Goal: Information Seeking & Learning: Learn about a topic

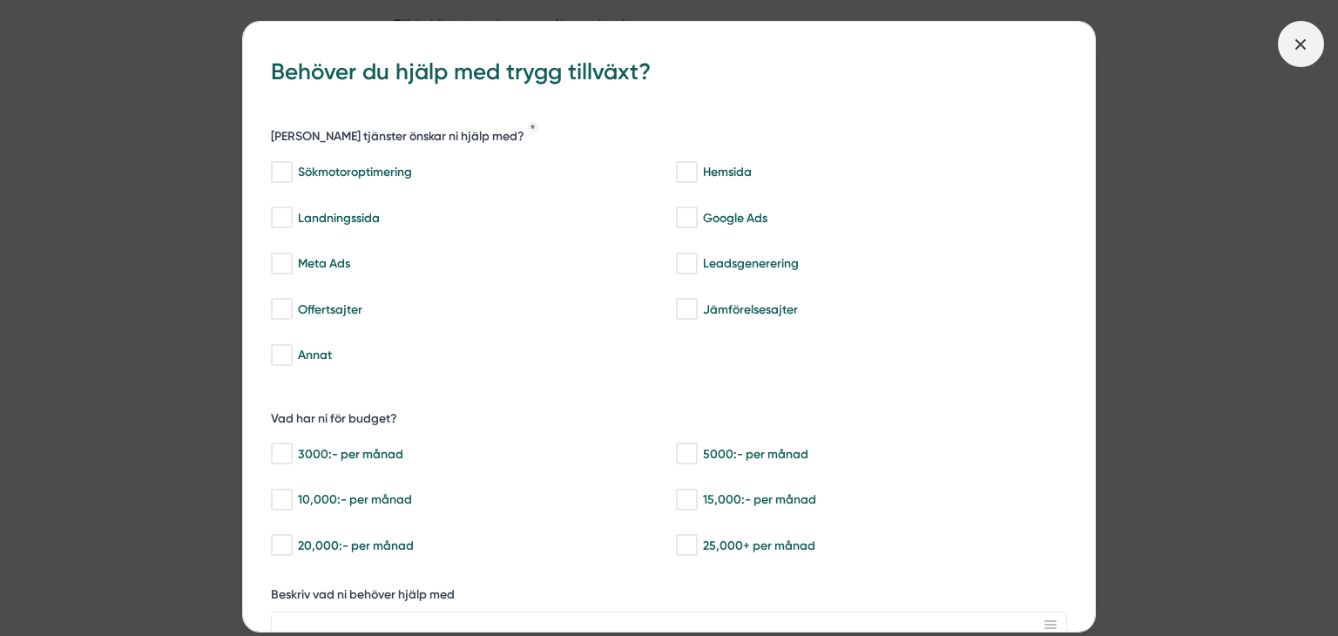
click at [1307, 43] on icon at bounding box center [1300, 44] width 19 height 19
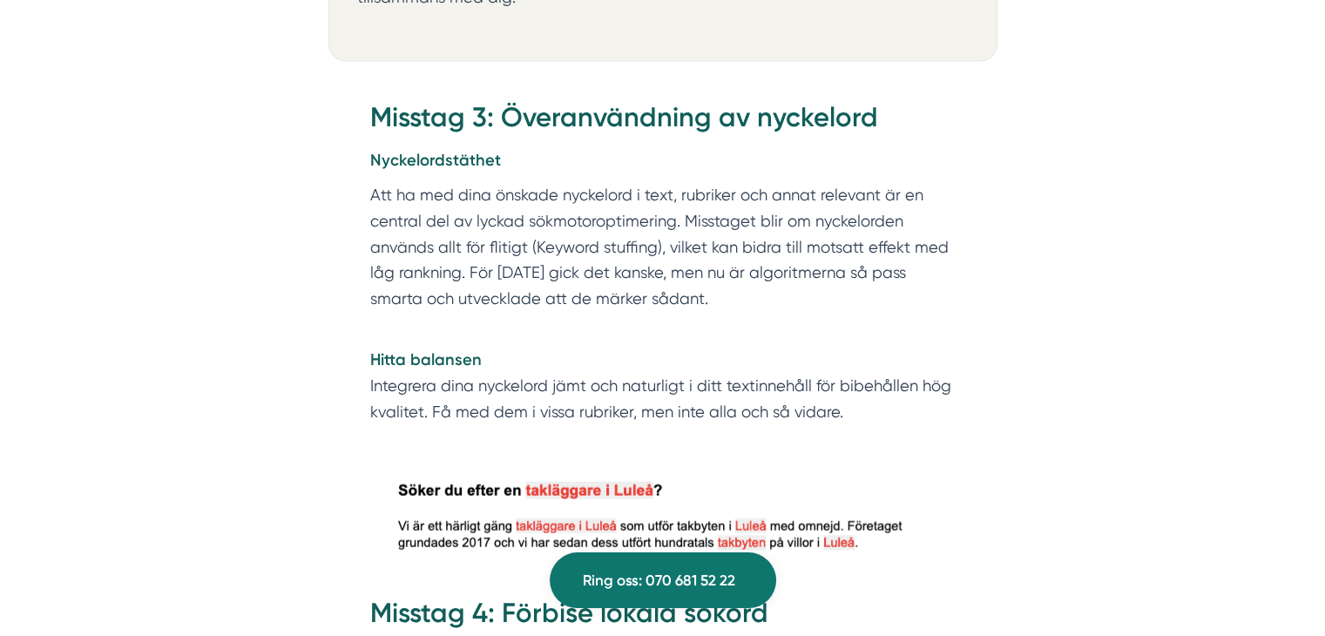
scroll to position [3784, 0]
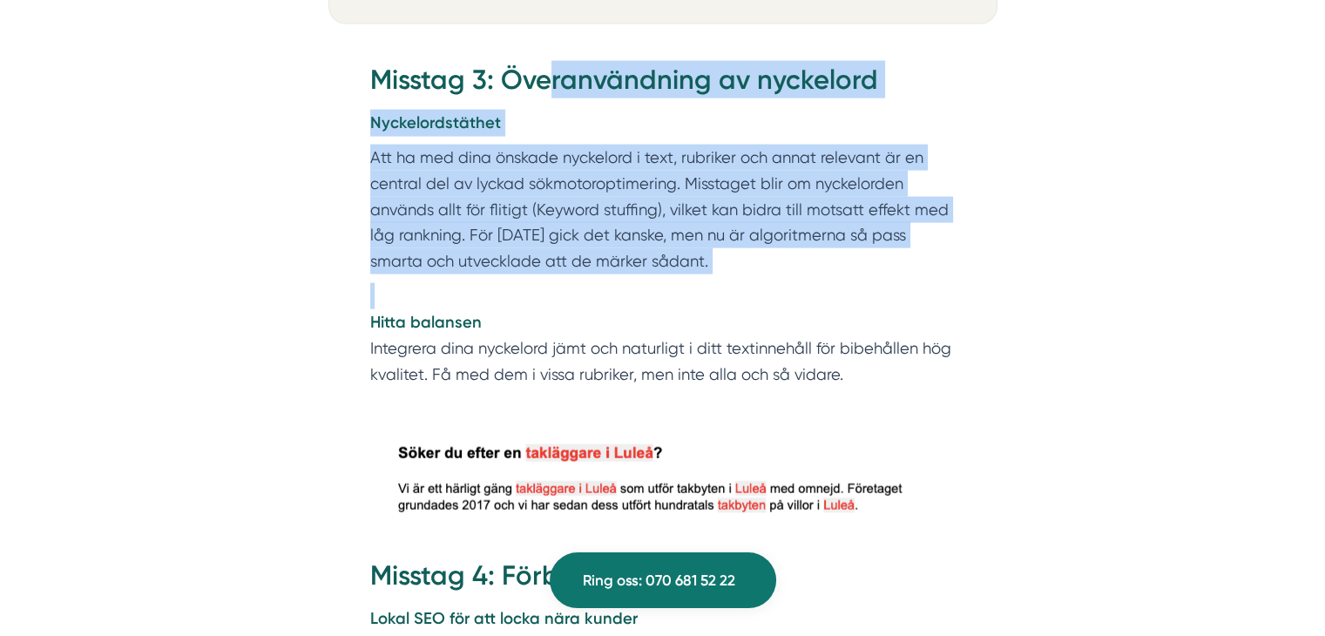
drag, startPoint x: 554, startPoint y: 29, endPoint x: 625, endPoint y: 243, distance: 225.9
click at [625, 243] on div "Misstag 3: Överanvändning av nyckelord Nyckelordstäthet Att ha med dina önskade…" at bounding box center [662, 224] width 585 height 327
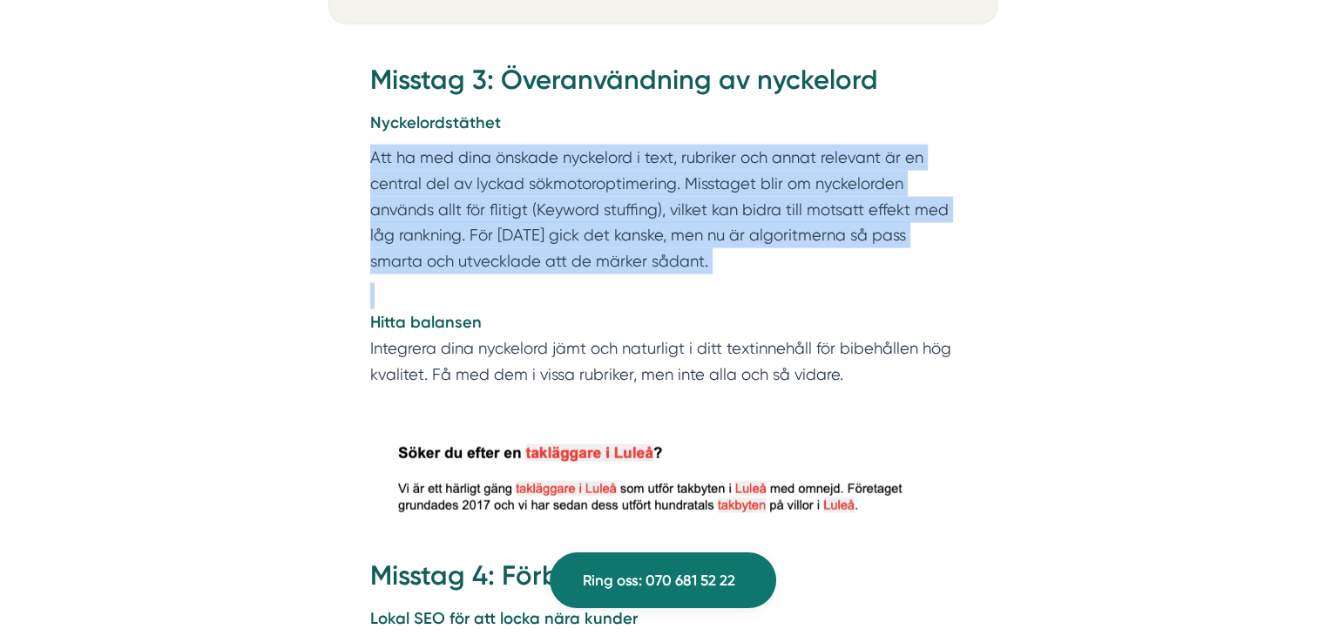
drag, startPoint x: 625, startPoint y: 243, endPoint x: 334, endPoint y: 120, distance: 315.8
click at [334, 120] on div "Misstag 3: Överanvändning av nyckelord Nyckelordstäthet Att ha med dina önskade…" at bounding box center [662, 229] width 669 height 389
drag, startPoint x: 334, startPoint y: 120, endPoint x: 361, endPoint y: 252, distance: 134.3
click at [361, 252] on div "Misstag 3: Överanvändning av nyckelord Nyckelordstäthet Att ha med dina önskade…" at bounding box center [662, 229] width 669 height 389
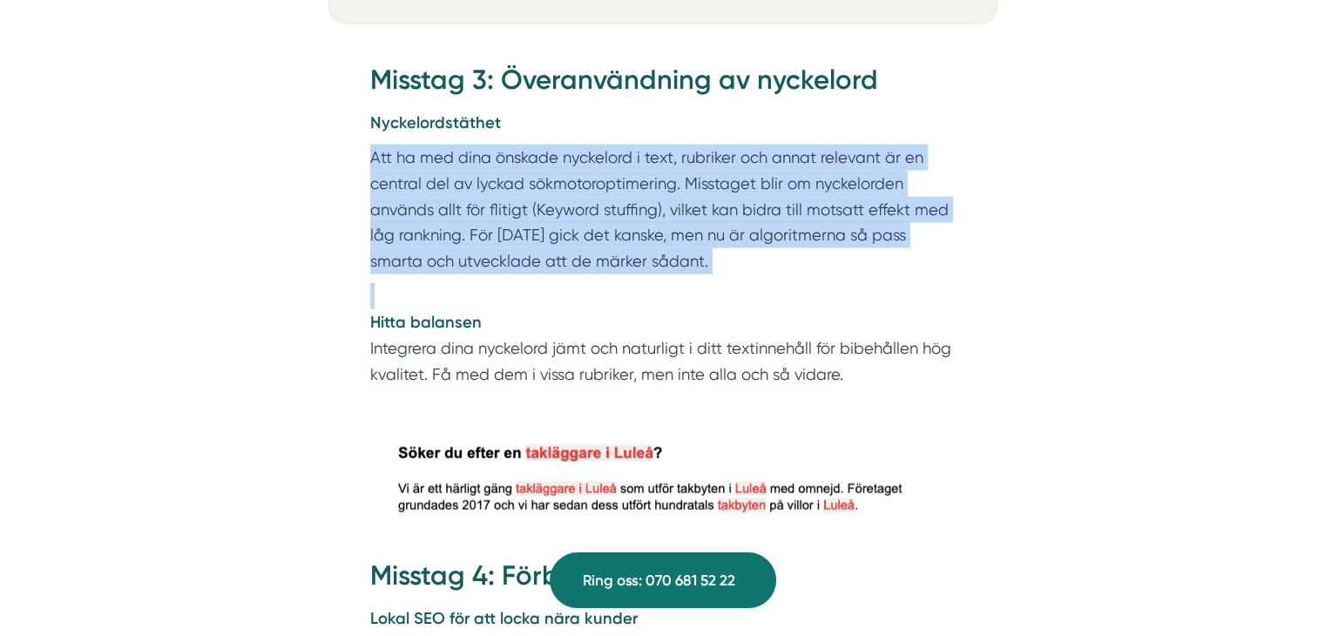
click at [361, 252] on div "Misstag 3: Överanvändning av nyckelord Nyckelordstäthet Att ha med dina önskade…" at bounding box center [662, 229] width 669 height 389
drag, startPoint x: 361, startPoint y: 252, endPoint x: 310, endPoint y: 126, distance: 135.5
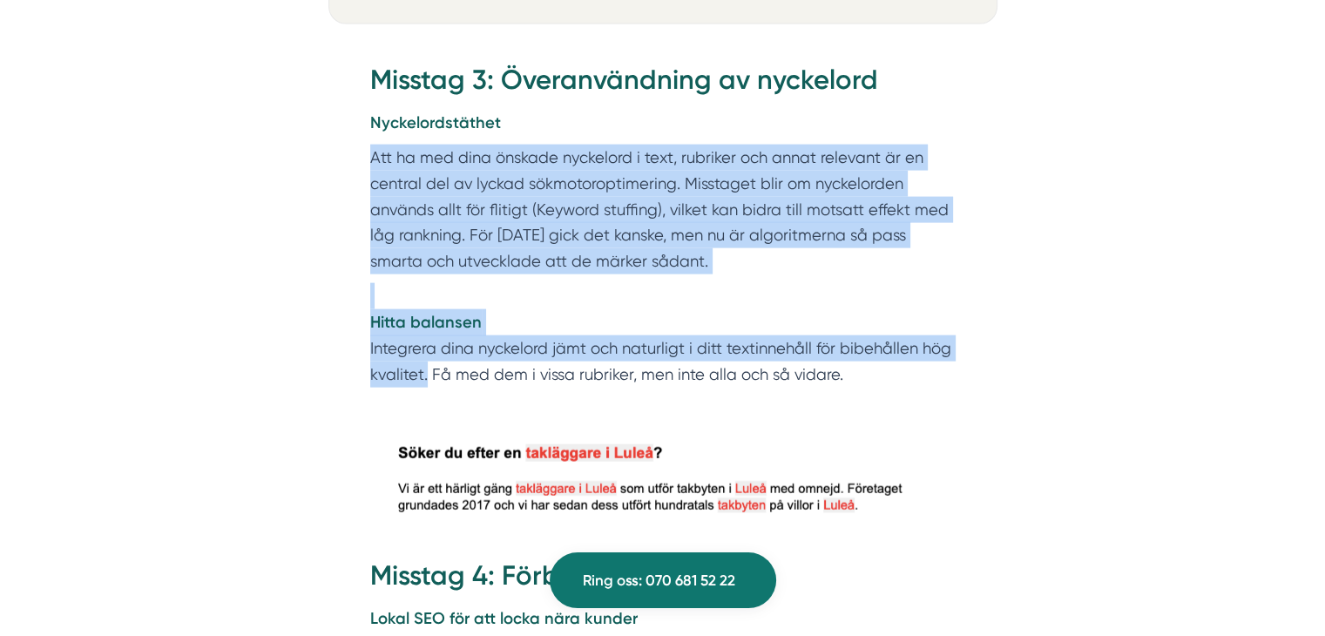
drag, startPoint x: 310, startPoint y: 126, endPoint x: 353, endPoint y: 371, distance: 248.4
click at [353, 371] on div "Misstag 3: Överanvändning av nyckelord Nyckelordstäthet Att ha med dina önskade…" at bounding box center [662, 229] width 669 height 389
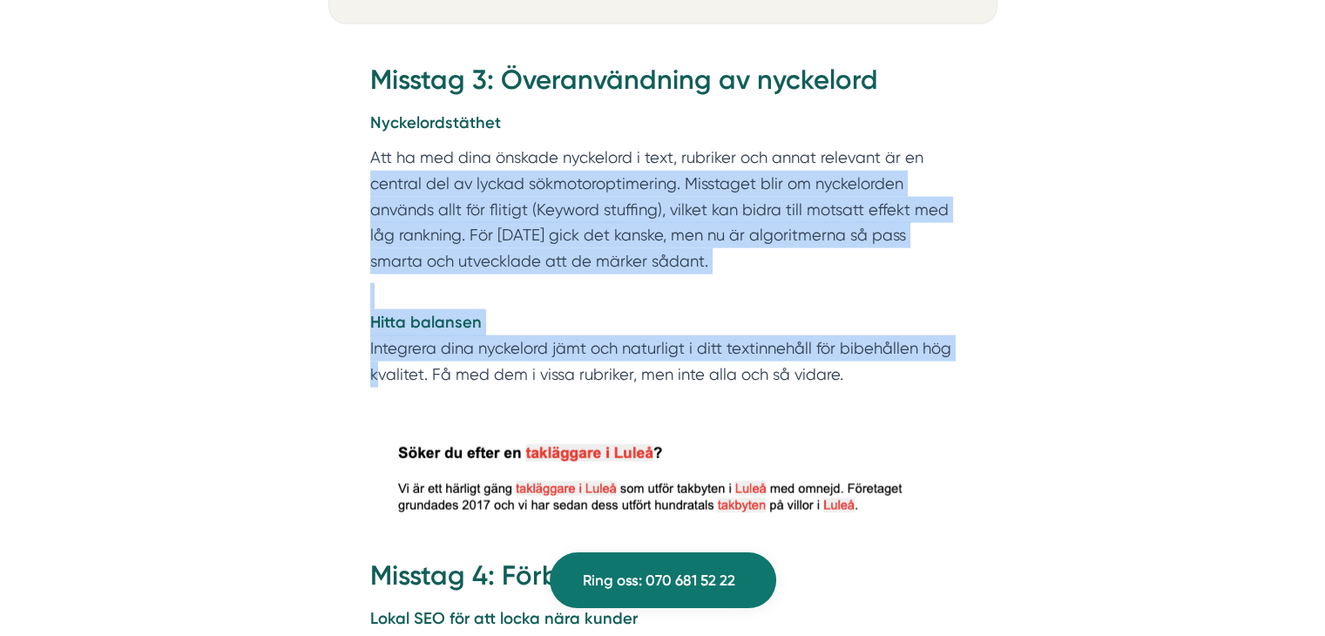
drag, startPoint x: 353, startPoint y: 371, endPoint x: 325, endPoint y: 129, distance: 243.7
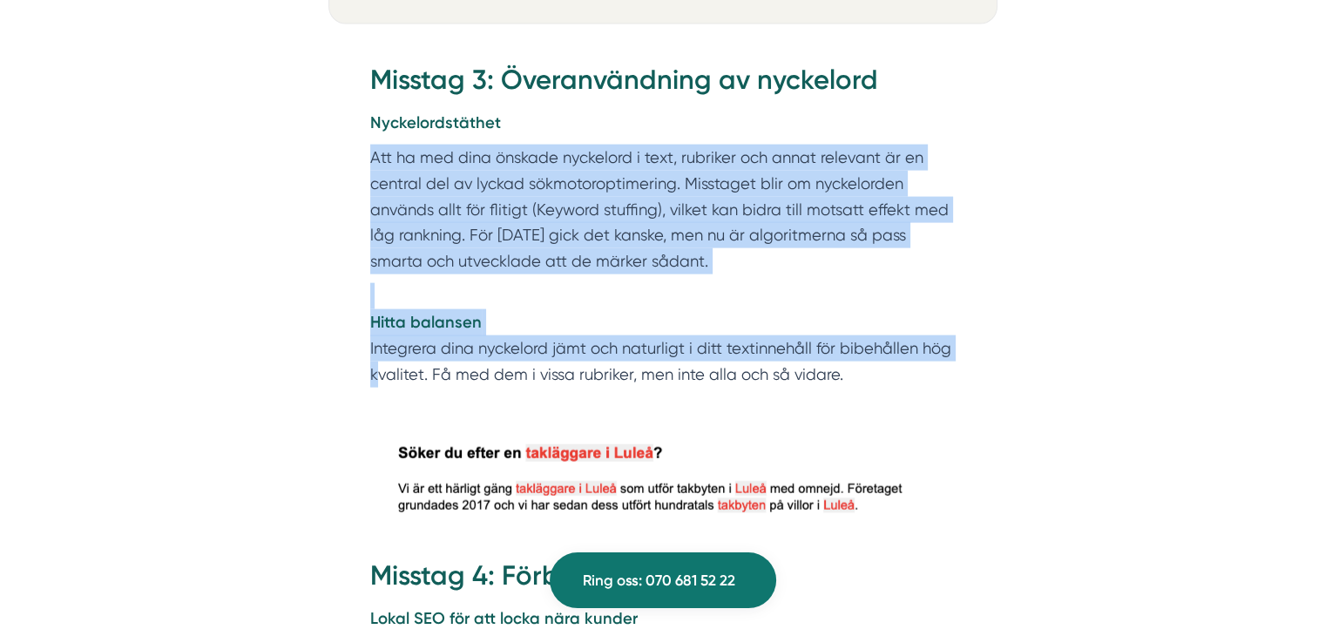
drag, startPoint x: 325, startPoint y: 129, endPoint x: 408, endPoint y: 345, distance: 231.3
click at [408, 345] on p "Hitta balansen Integrera dina nyckelord jämt och naturligt i ditt textinnehåll …" at bounding box center [662, 335] width 585 height 105
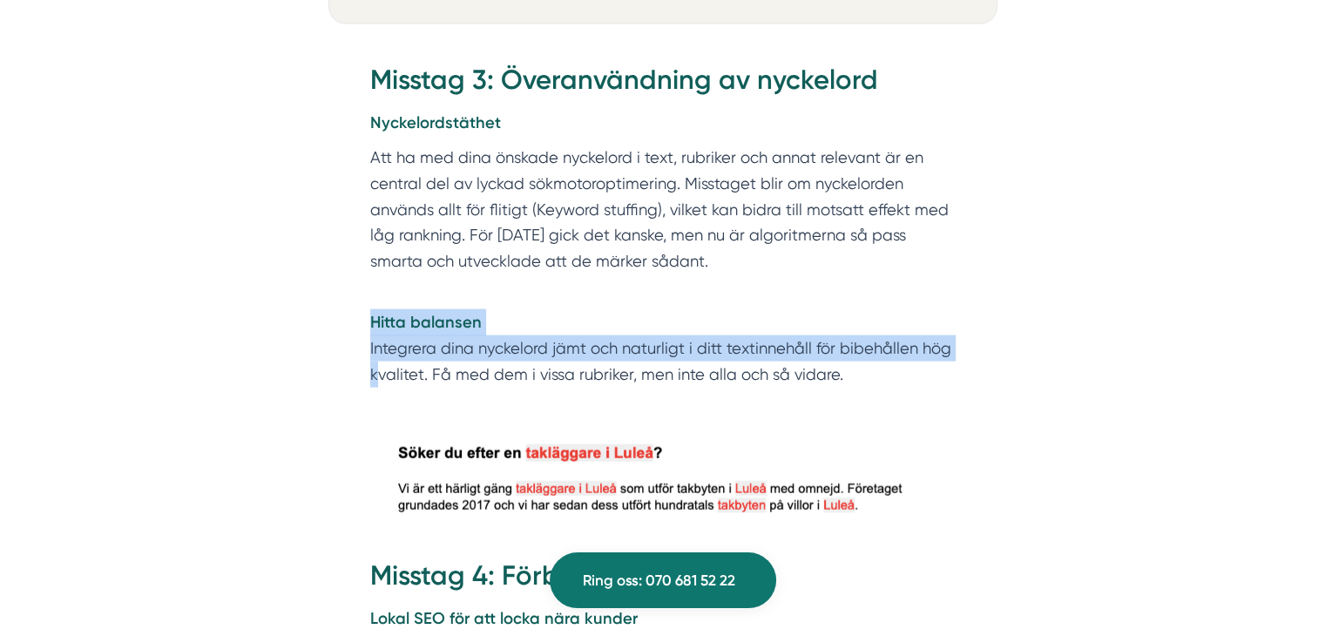
drag, startPoint x: 358, startPoint y: 283, endPoint x: 368, endPoint y: 372, distance: 89.4
click at [368, 372] on div "Misstag 3: Överanvändning av nyckelord Nyckelordstäthet Att ha med dina önskade…" at bounding box center [662, 229] width 669 height 389
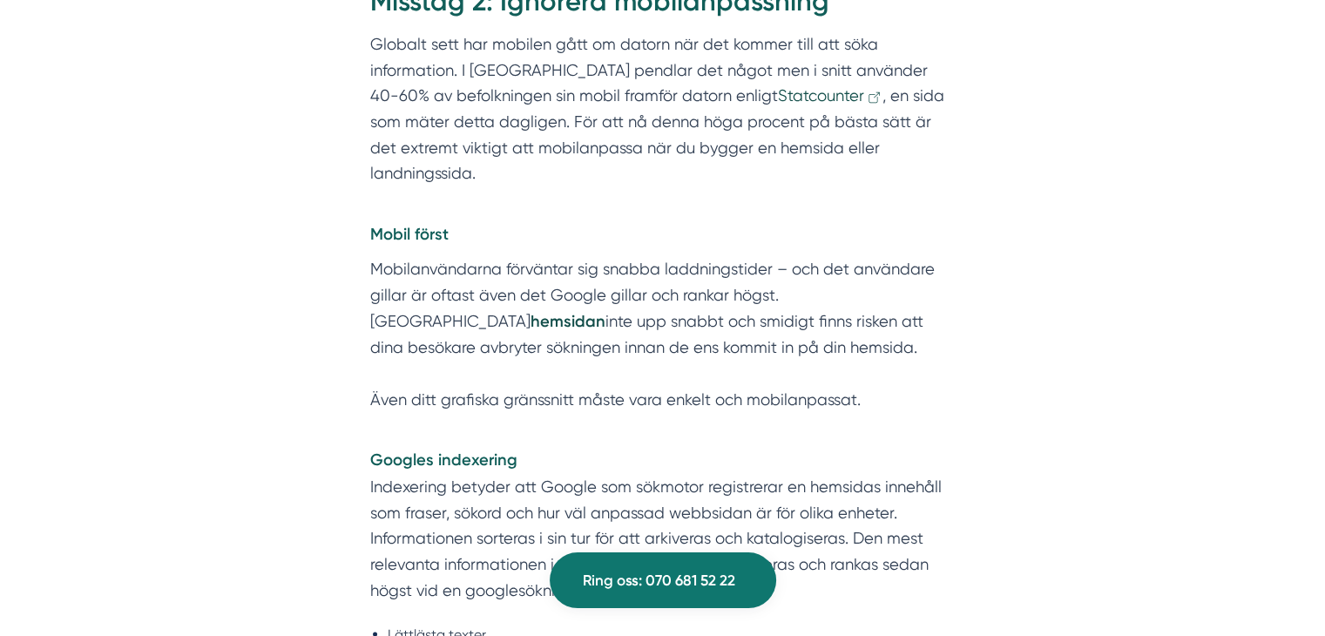
scroll to position [2674, 0]
